Goal: Information Seeking & Learning: Learn about a topic

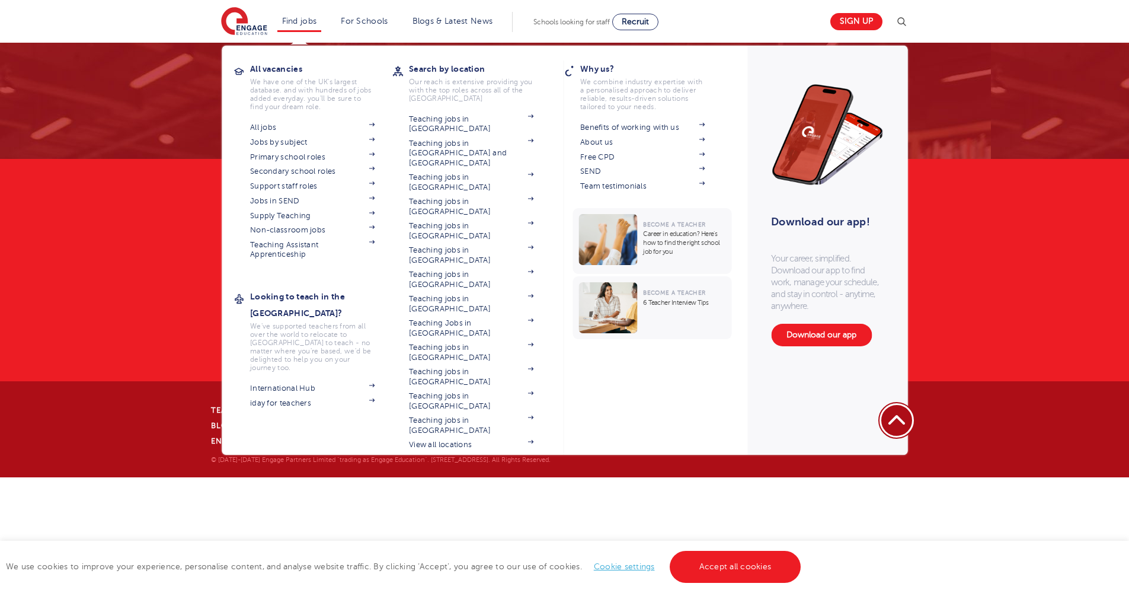
click at [313, 18] on link "Find jobs" at bounding box center [299, 21] width 35 height 9
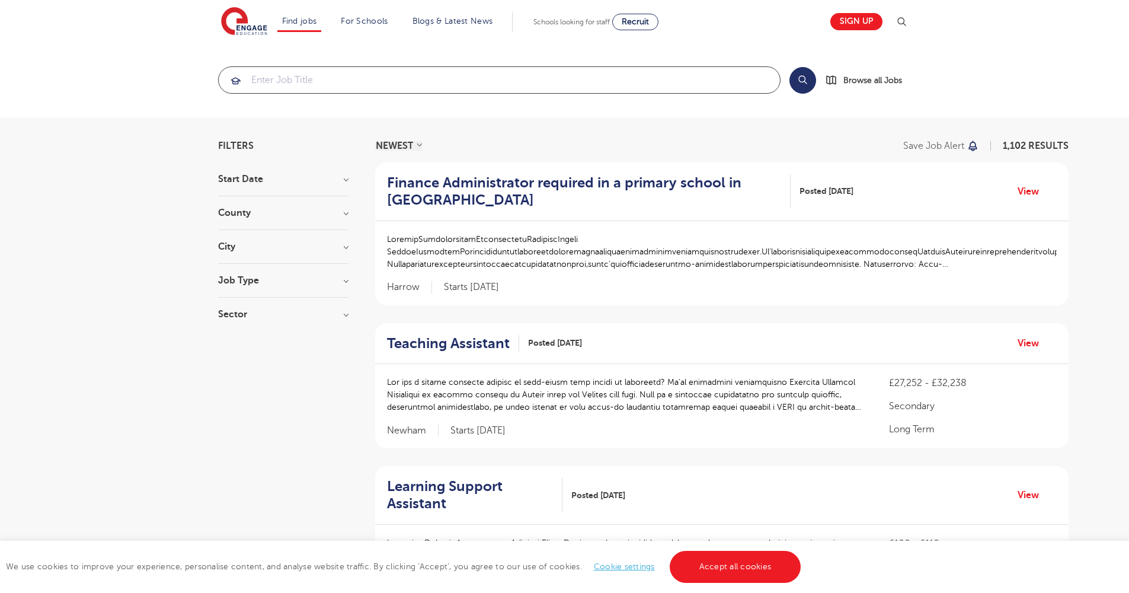
click at [324, 79] on input "search" at bounding box center [499, 80] width 561 height 26
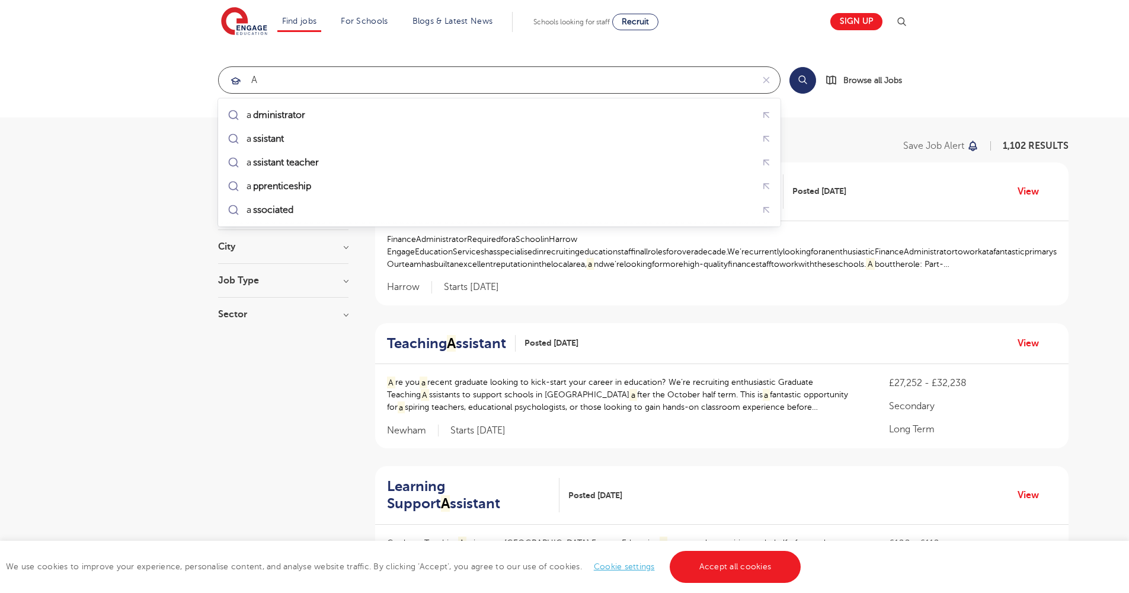
click at [321, 83] on input "a" at bounding box center [486, 80] width 534 height 26
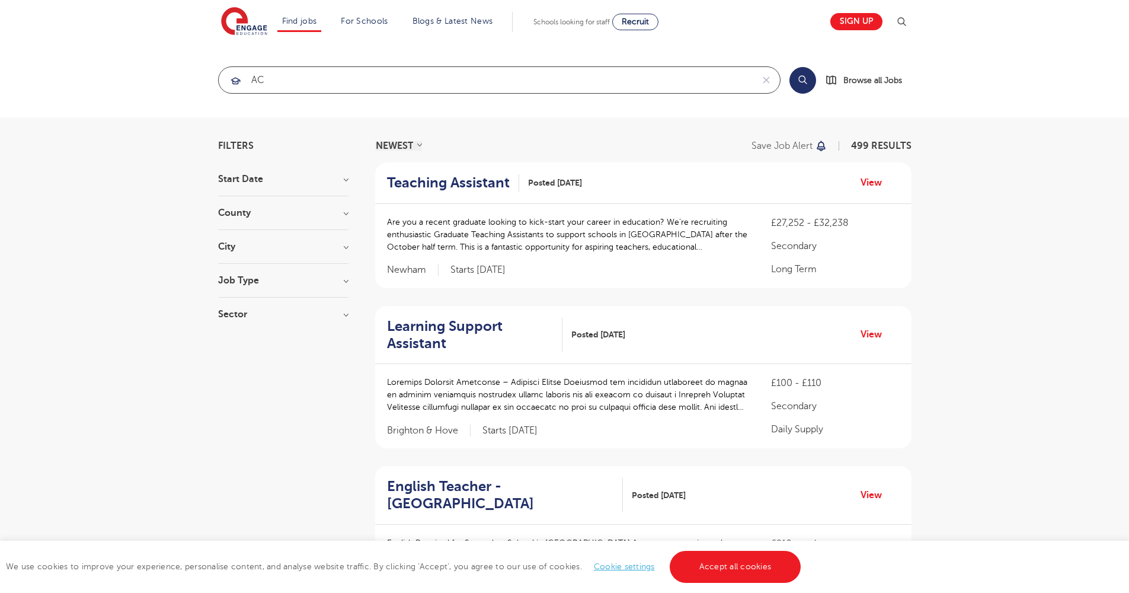
type input "a"
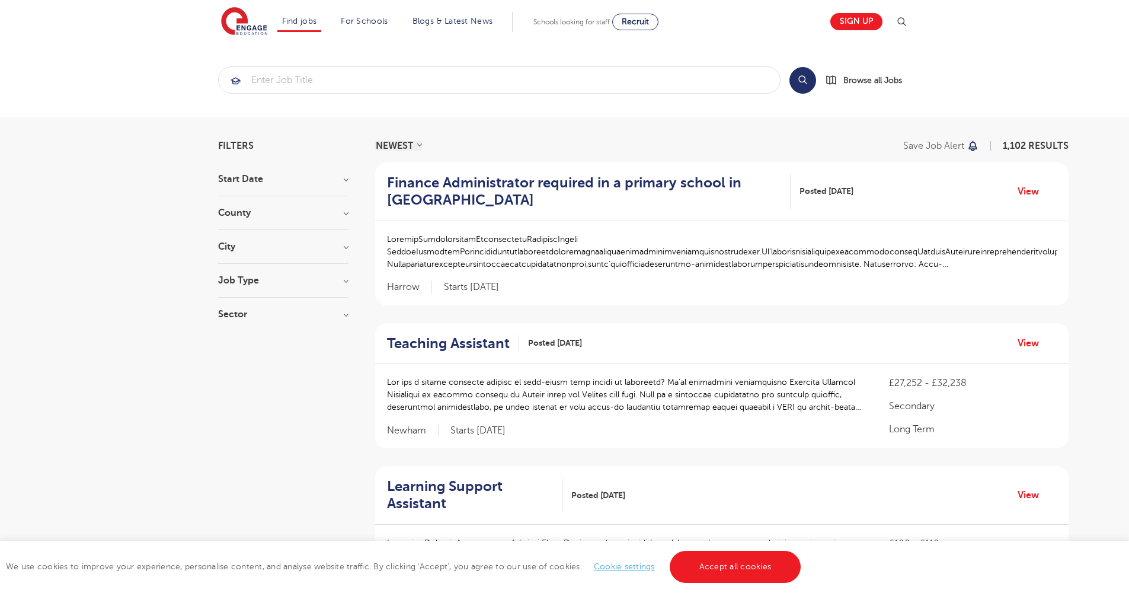
click at [845, 92] on div "Search Browse all Jobs" at bounding box center [850, 79] width 122 height 27
click at [849, 82] on span "Browse all Jobs" at bounding box center [872, 80] width 59 height 14
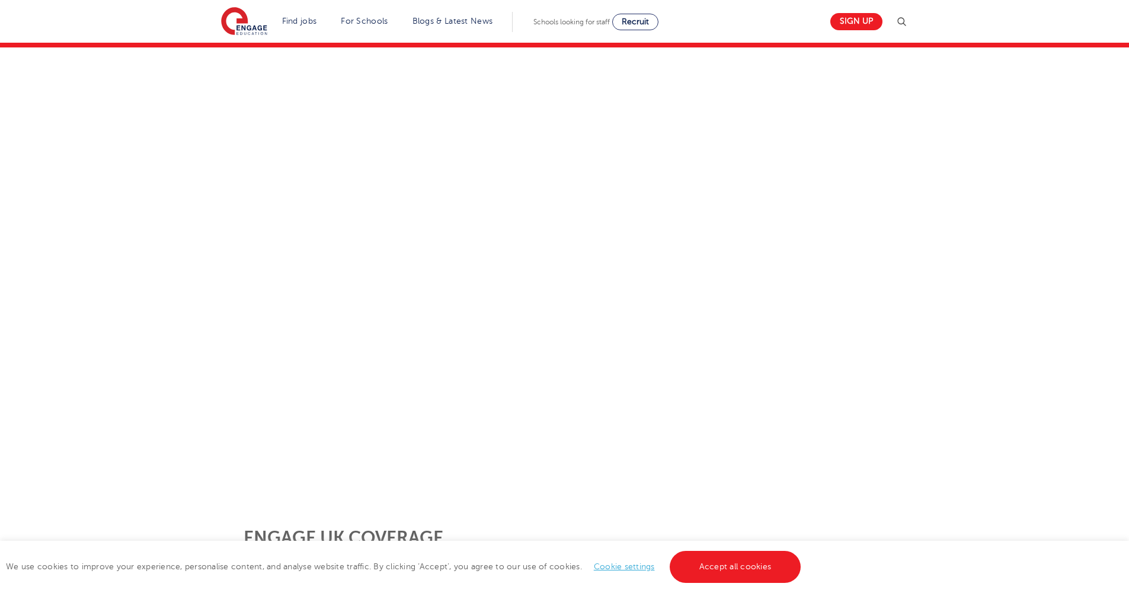
scroll to position [132, 0]
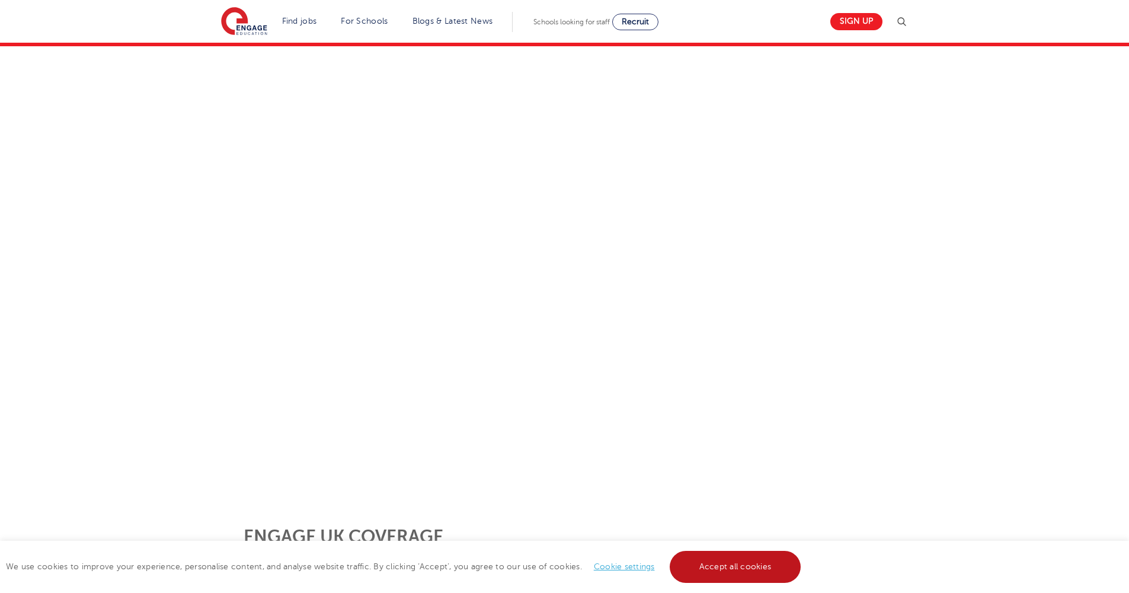
click at [706, 559] on link "Accept all cookies" at bounding box center [736, 567] width 132 height 32
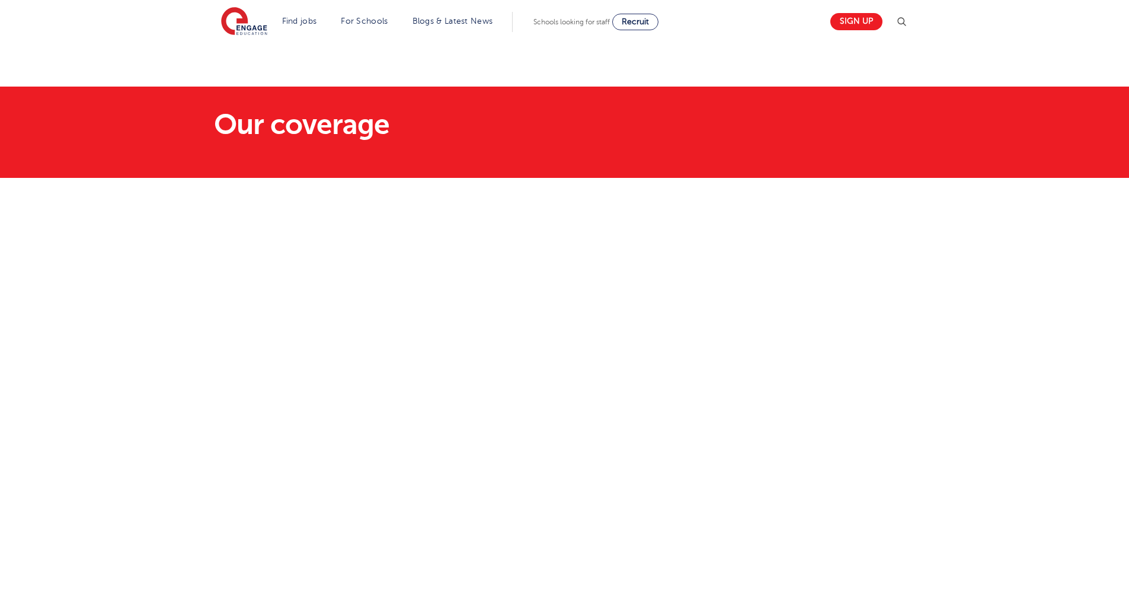
scroll to position [0, 0]
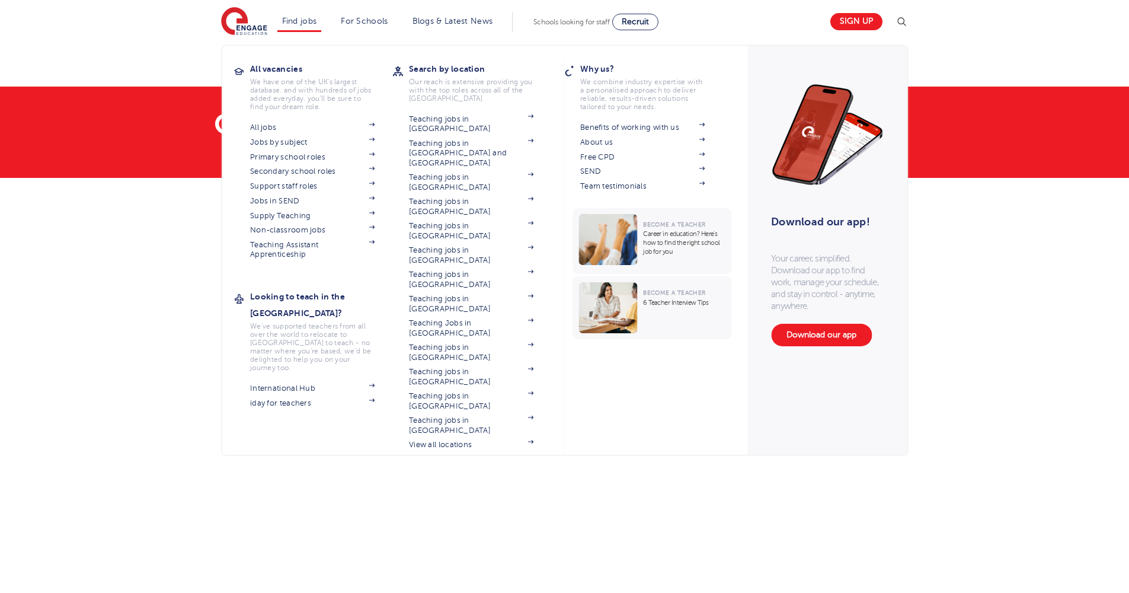
click at [306, 15] on li "Find jobs All vacancies We have one of the UK's largest database. and with hund…" at bounding box center [299, 22] width 44 height 20
click at [292, 227] on link "Non-classroom jobs" at bounding box center [312, 229] width 124 height 9
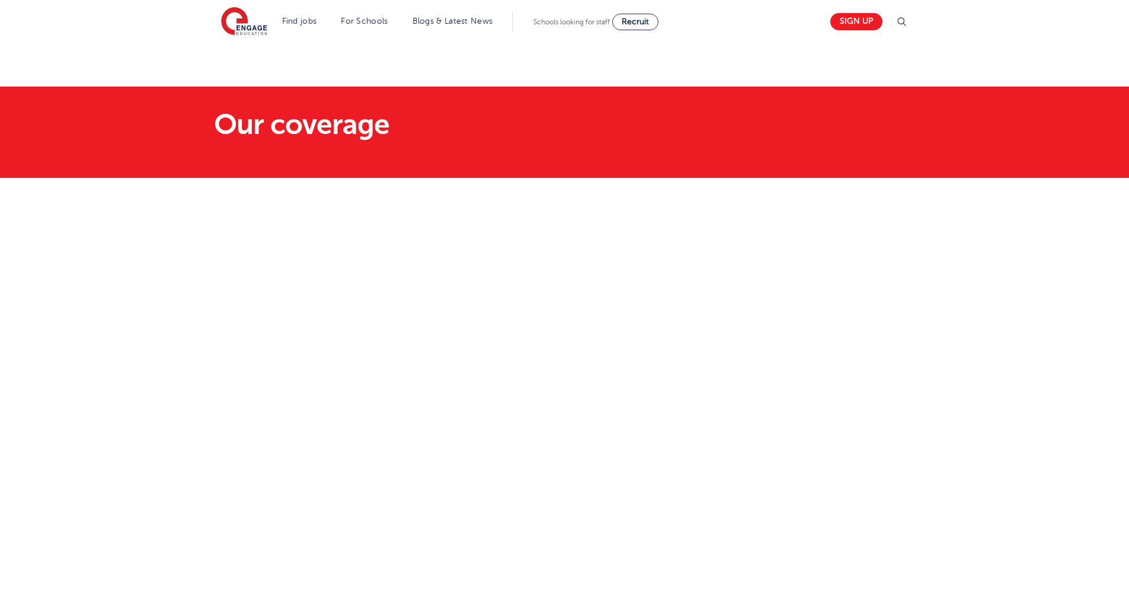
click at [267, 14] on img at bounding box center [244, 22] width 46 height 30
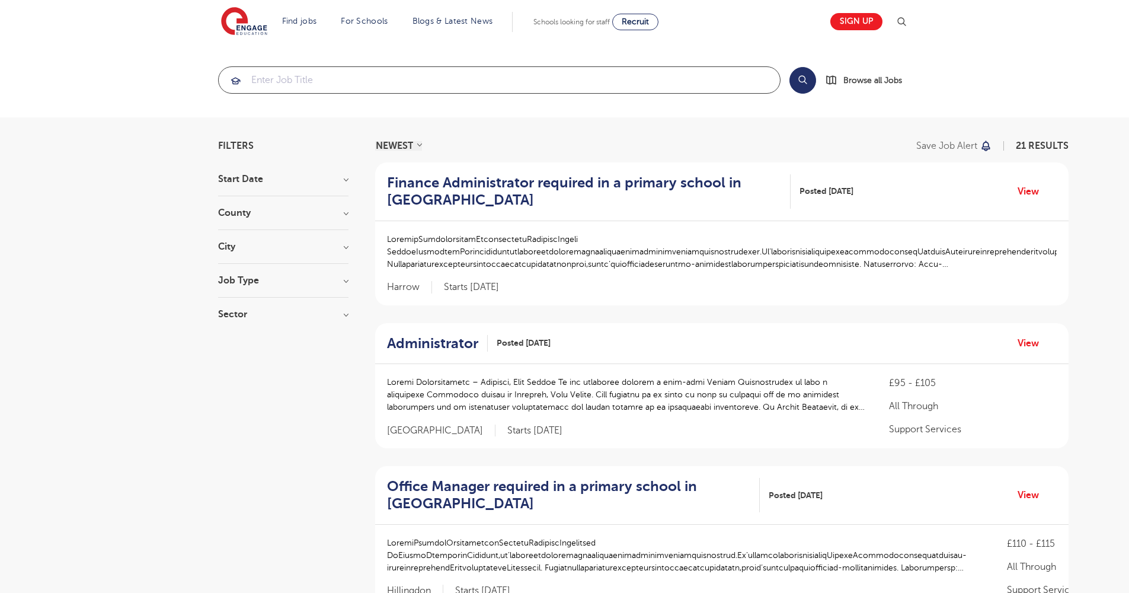
click at [653, 84] on input "search" at bounding box center [499, 80] width 561 height 26
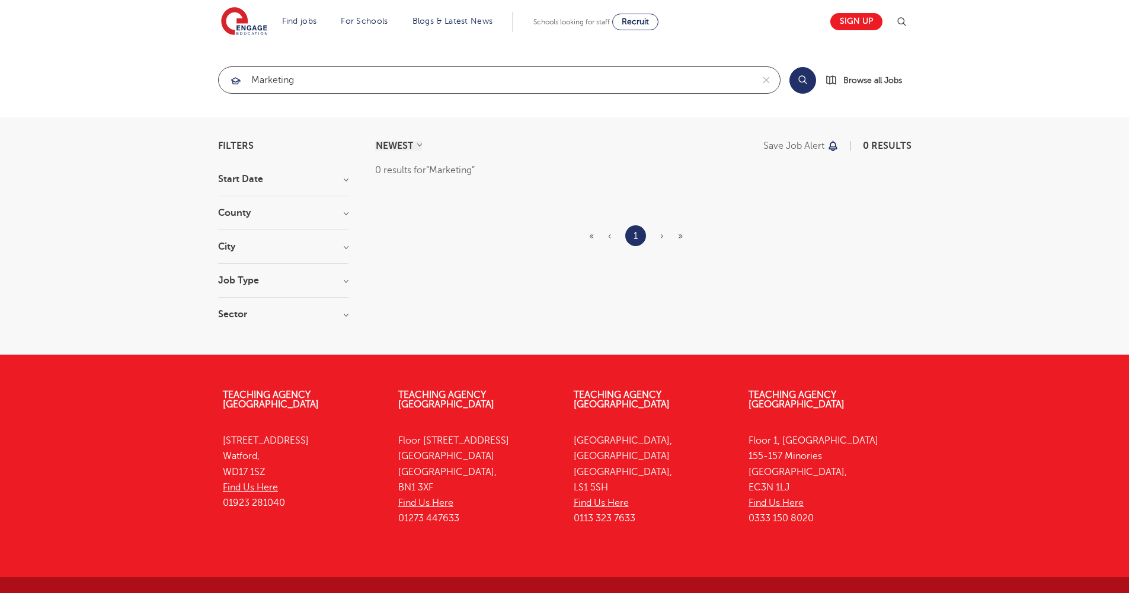
type input "Marketing"
click button "Submit" at bounding box center [0, 0] width 0 height 0
click at [257, 21] on img at bounding box center [244, 22] width 46 height 30
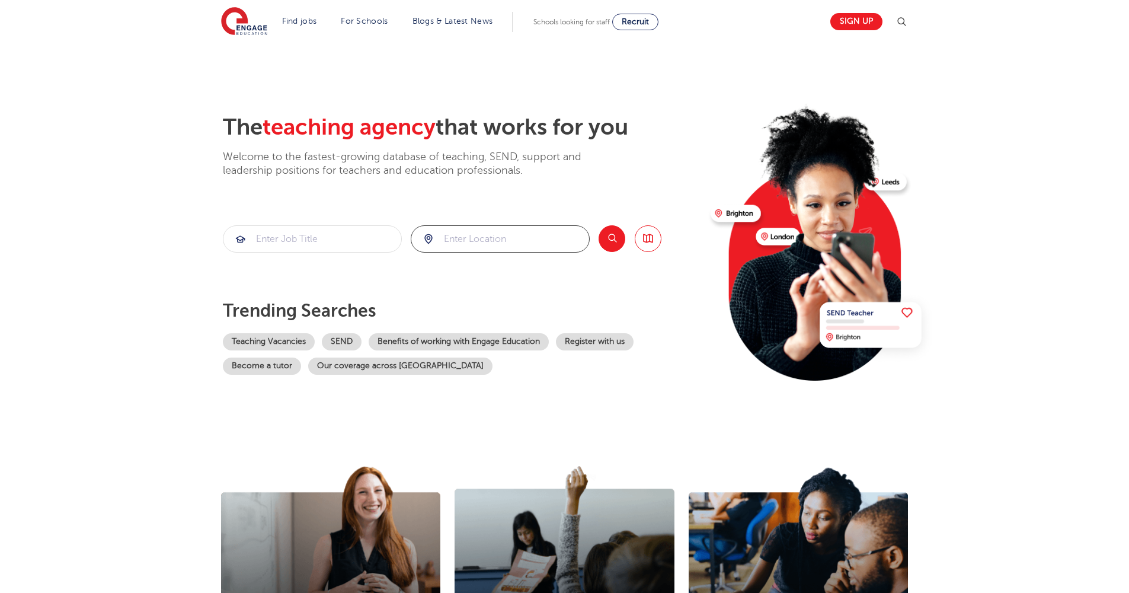
click at [498, 239] on input "search" at bounding box center [500, 239] width 178 height 26
type input "a"
type input "Ealing"
click button "Submit" at bounding box center [0, 0] width 0 height 0
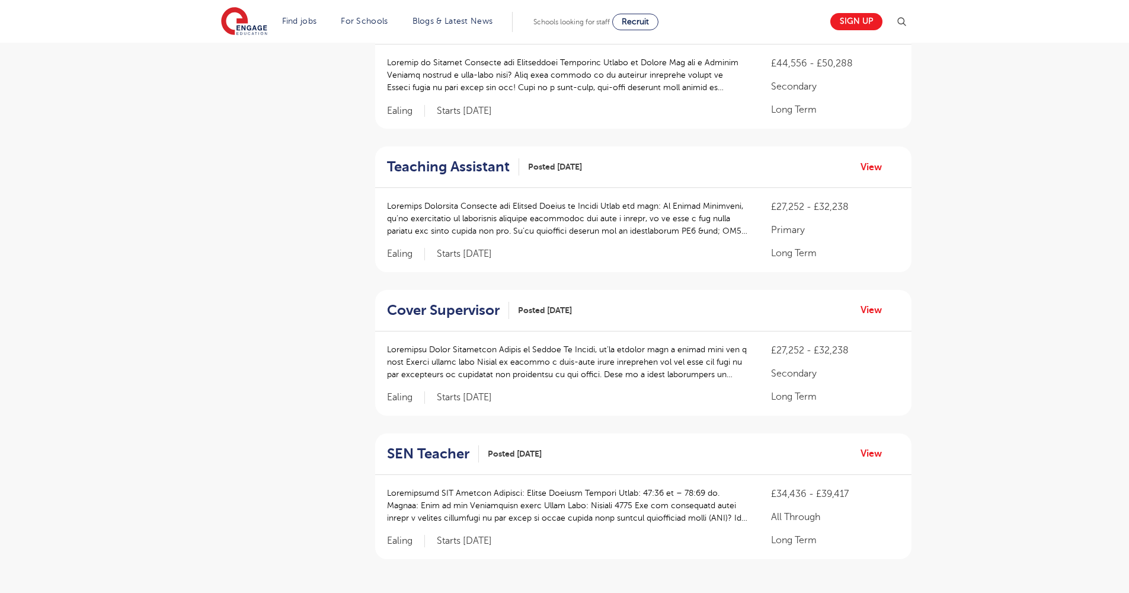
scroll to position [1197, 0]
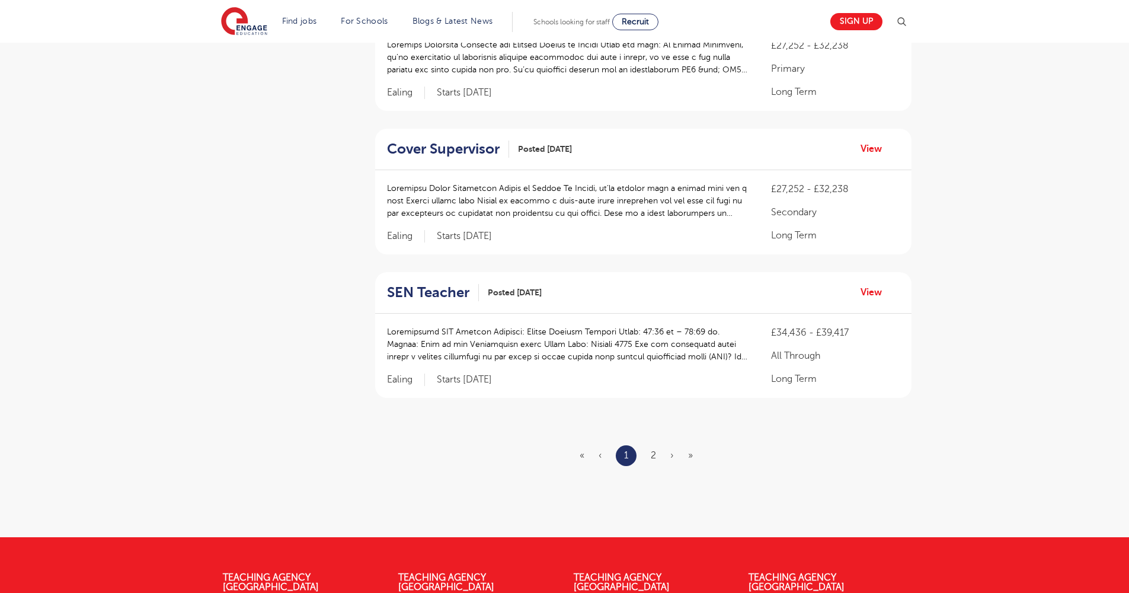
click at [648, 452] on ul "« ‹ 1 2 › »" at bounding box center [643, 455] width 127 height 21
click at [654, 451] on link "2" at bounding box center [653, 455] width 5 height 11
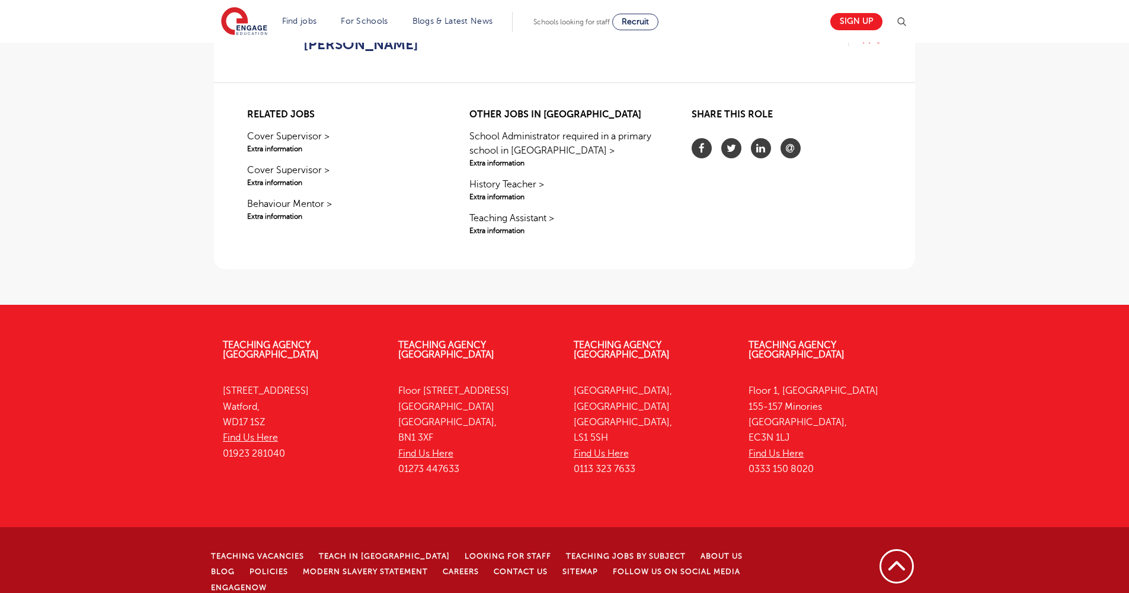
scroll to position [682, 0]
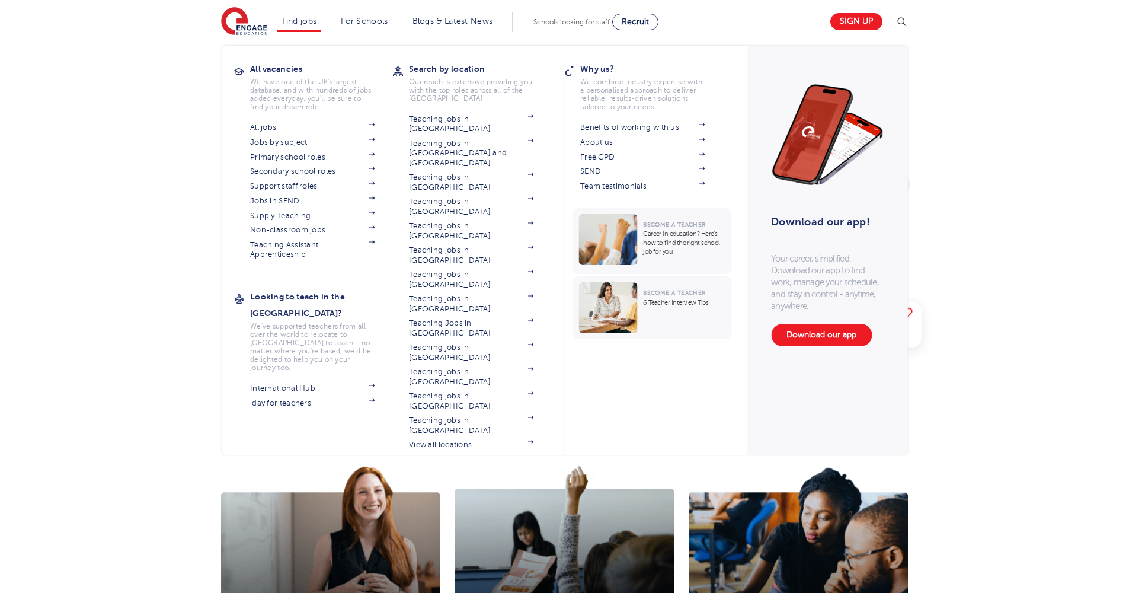
click at [308, 18] on link "Find jobs" at bounding box center [299, 21] width 35 height 9
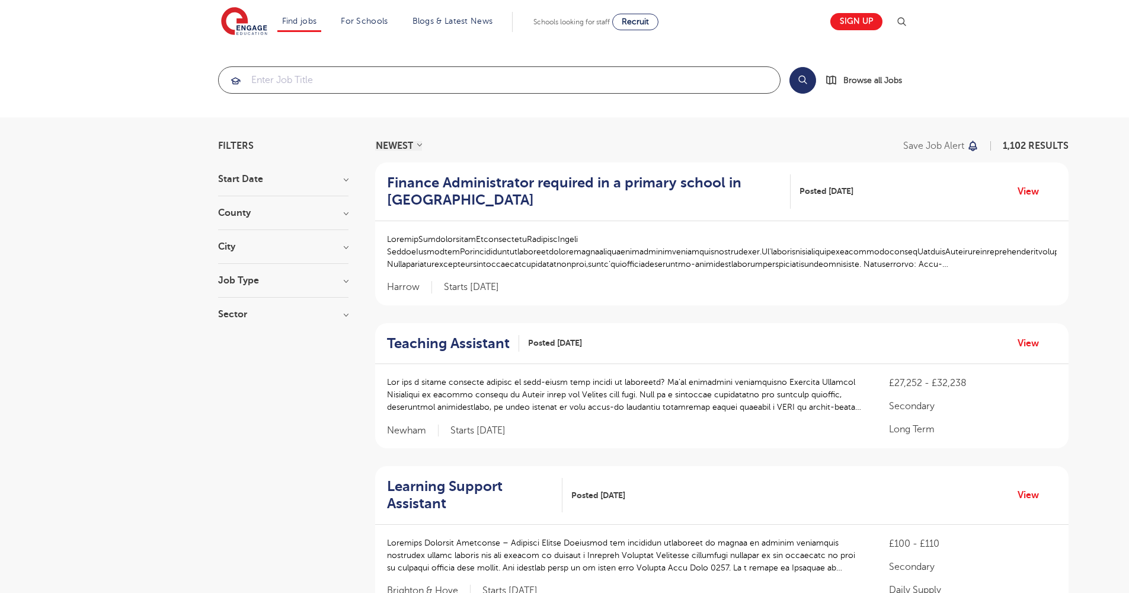
click at [513, 91] on input "search" at bounding box center [499, 80] width 561 height 26
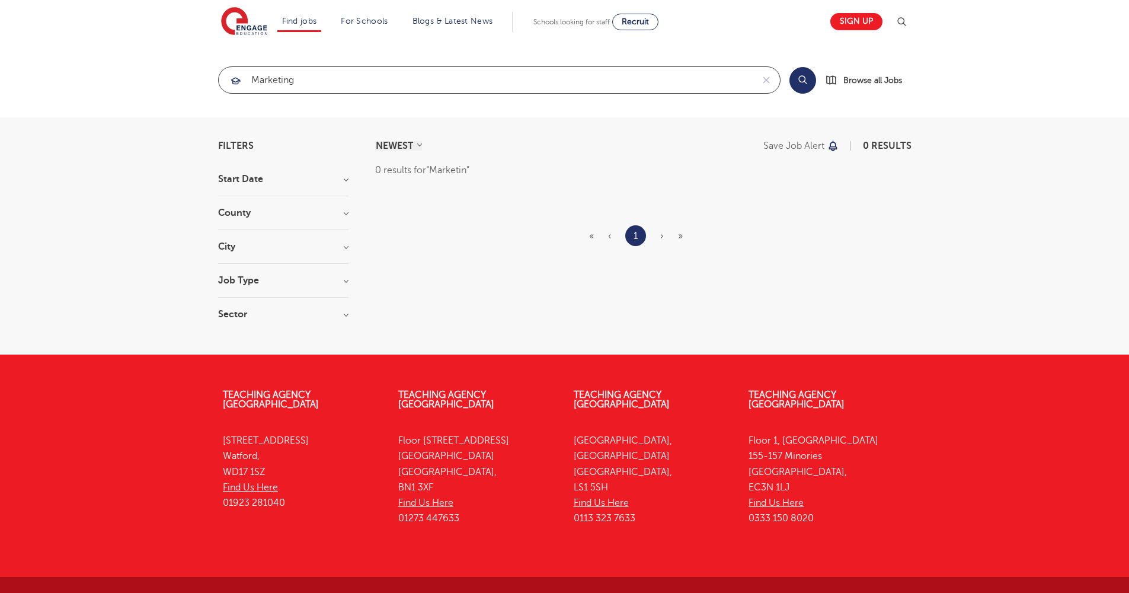
type input "Marketing"
click button "Submit" at bounding box center [0, 0] width 0 height 0
